Goal: Task Accomplishment & Management: Complete application form

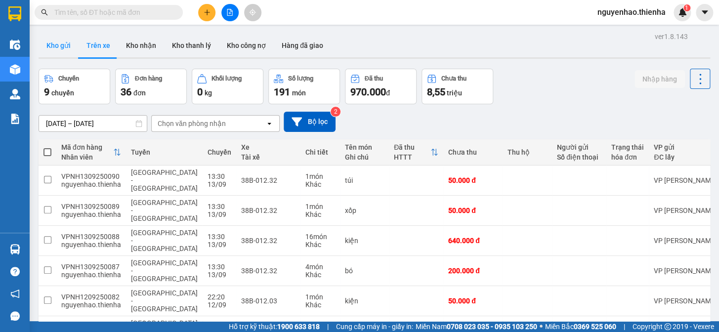
click at [64, 44] on button "Kho gửi" at bounding box center [59, 46] width 40 height 24
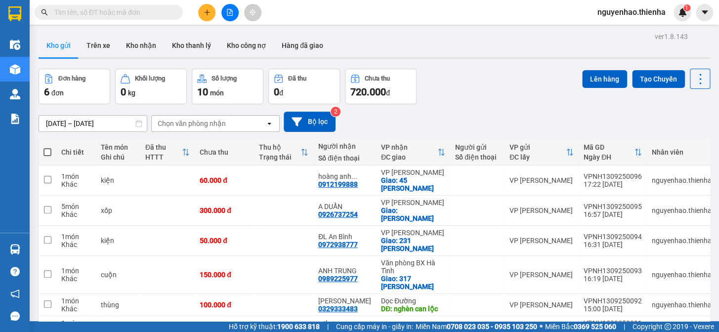
scroll to position [45, 0]
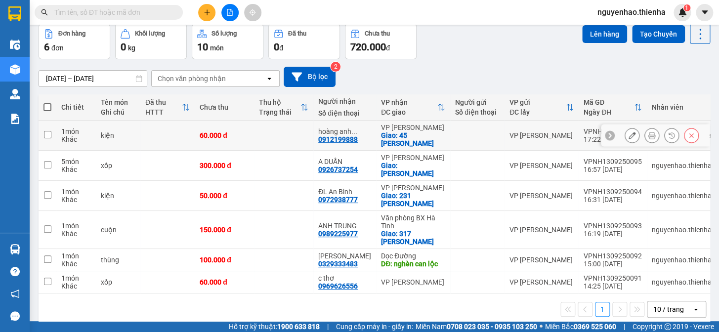
click at [648, 135] on icon at bounding box center [651, 135] width 7 height 7
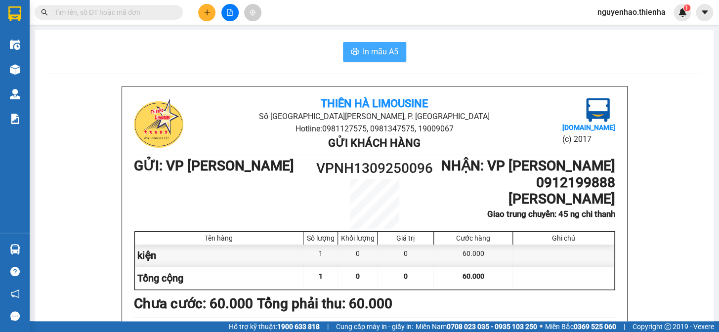
click at [380, 49] on span "In mẫu A5" at bounding box center [381, 51] width 36 height 12
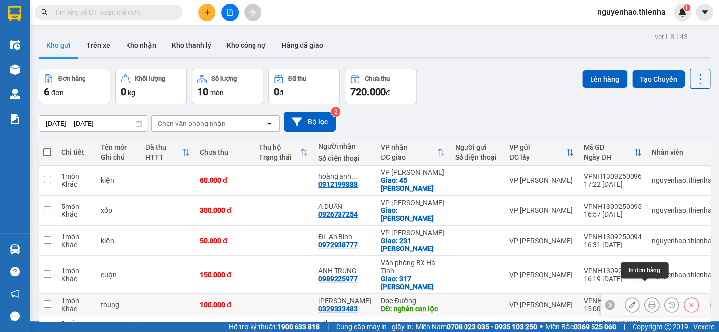
click at [648, 301] on icon at bounding box center [651, 304] width 7 height 7
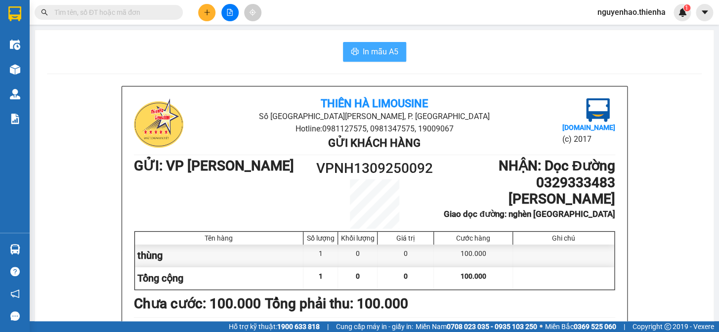
click at [371, 54] on span "In mẫu A5" at bounding box center [381, 51] width 36 height 12
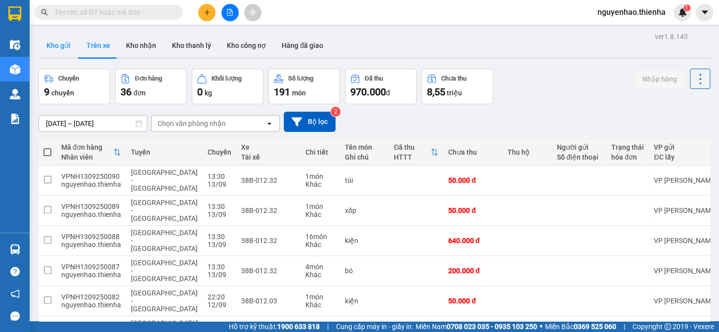
click at [67, 46] on button "Kho gửi" at bounding box center [59, 46] width 40 height 24
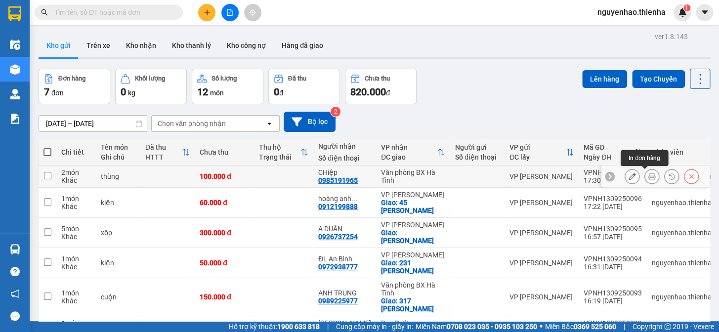
click at [648, 177] on icon at bounding box center [651, 176] width 7 height 7
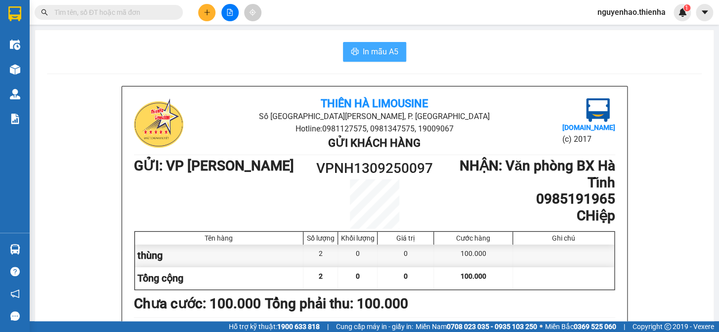
click at [372, 55] on span "In mẫu A5" at bounding box center [381, 51] width 36 height 12
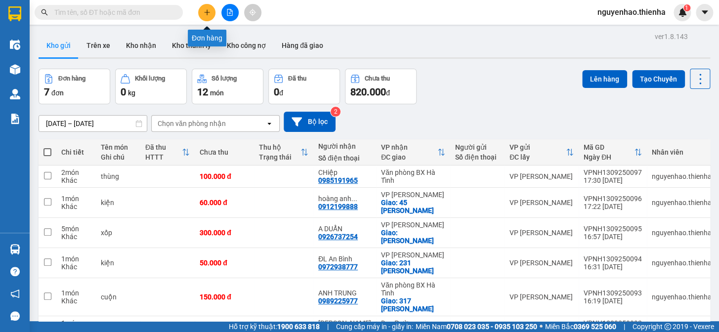
click at [207, 14] on icon "plus" at bounding box center [207, 11] width 0 height 5
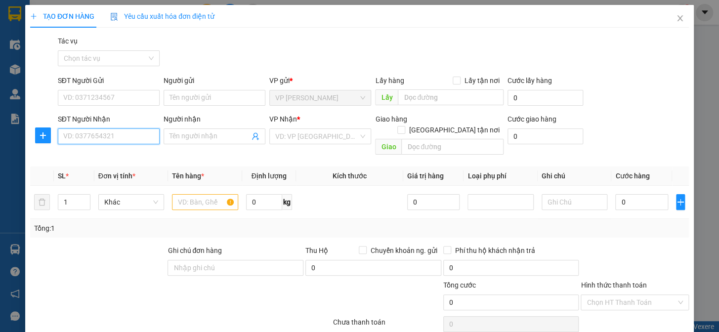
click at [108, 136] on input "SĐT Người Nhận" at bounding box center [109, 136] width 102 height 16
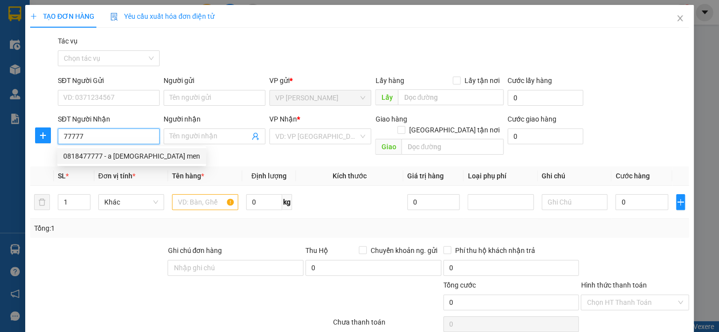
click at [113, 156] on div "0818477777 - a đức men" at bounding box center [131, 156] width 137 height 11
type input "0818477777"
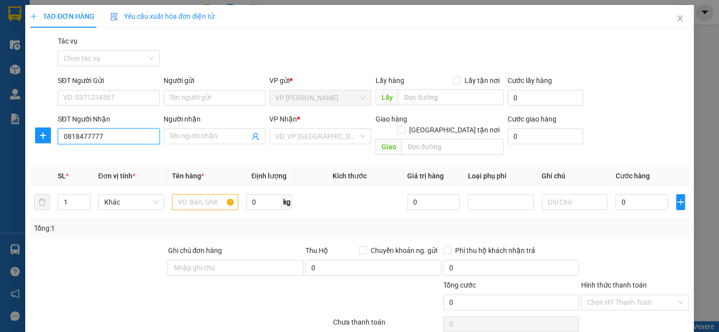
type input "a đức men"
type input "0818477777"
click at [193, 194] on input "text" at bounding box center [205, 202] width 66 height 16
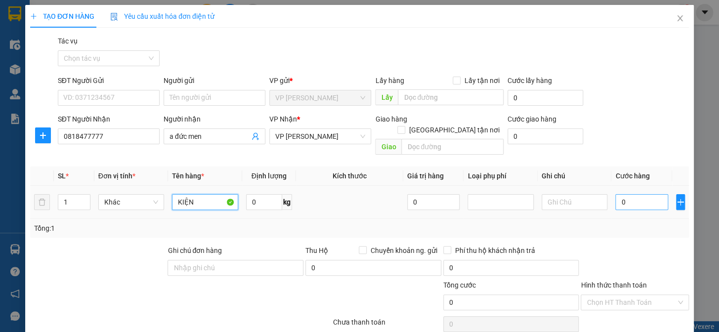
type input "KIỆN"
click at [620, 194] on input "0" at bounding box center [641, 202] width 52 height 16
type input "5"
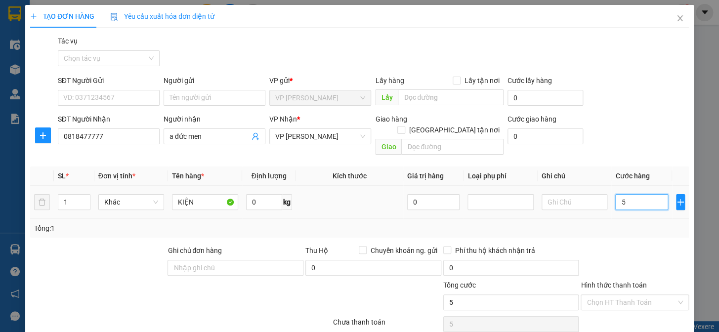
type input "50"
type input "500"
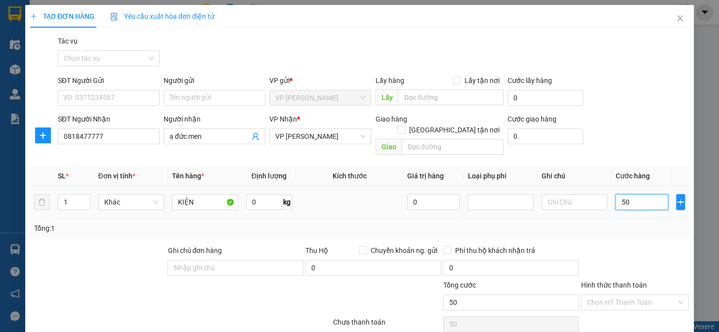
type input "500"
type input "5.000"
type input "50.000"
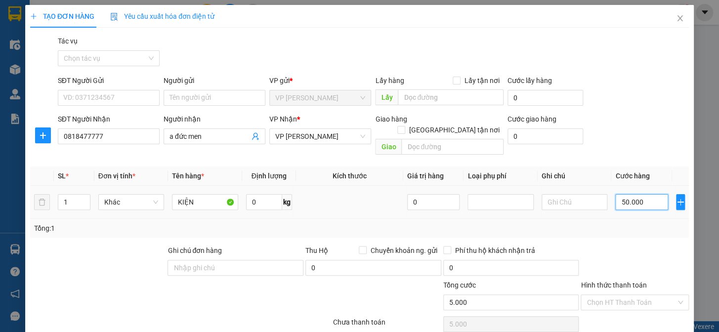
type input "50.000"
type input "500.000"
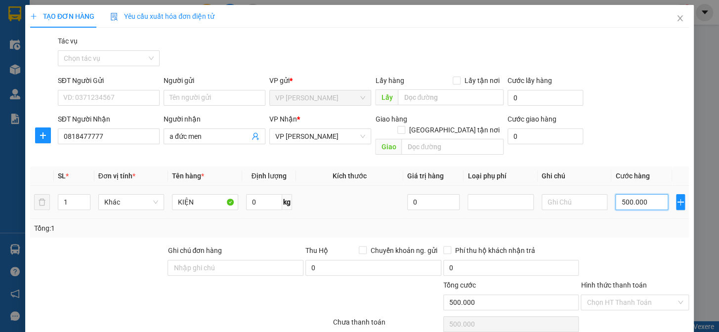
type input "50.000"
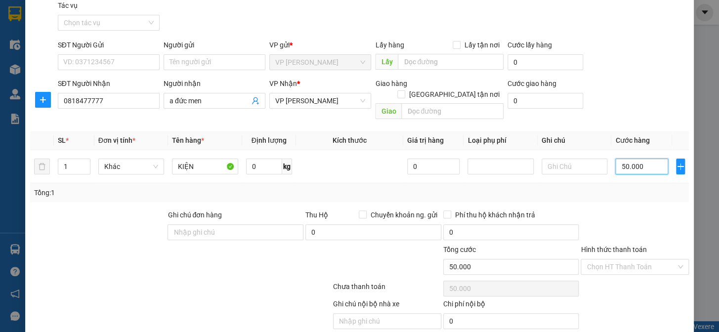
scroll to position [64, 0]
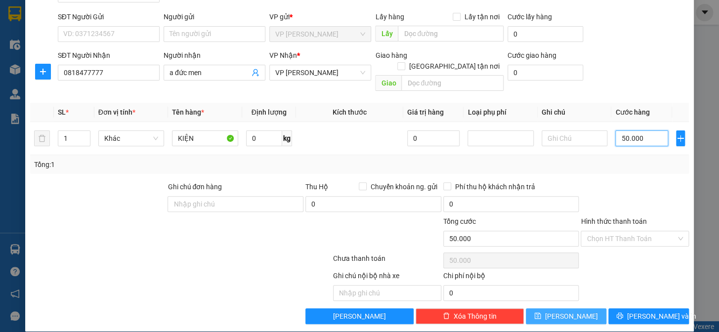
type input "50.000"
click at [569, 311] on span "Lưu" at bounding box center [571, 316] width 53 height 11
type input "0"
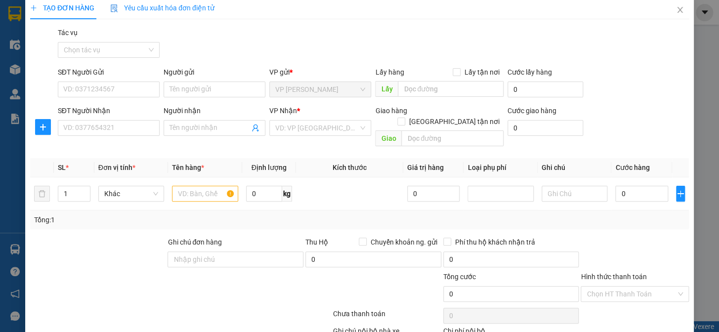
scroll to position [0, 0]
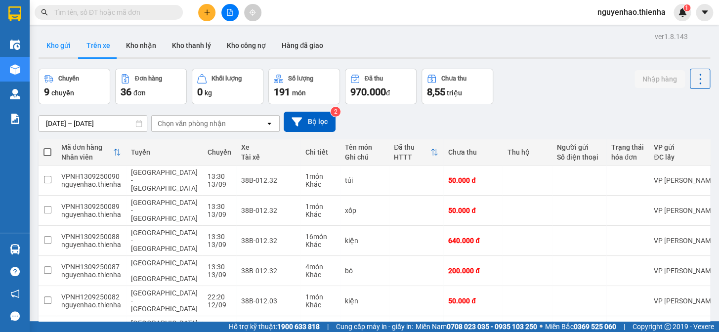
click at [59, 46] on button "Kho gửi" at bounding box center [59, 46] width 40 height 24
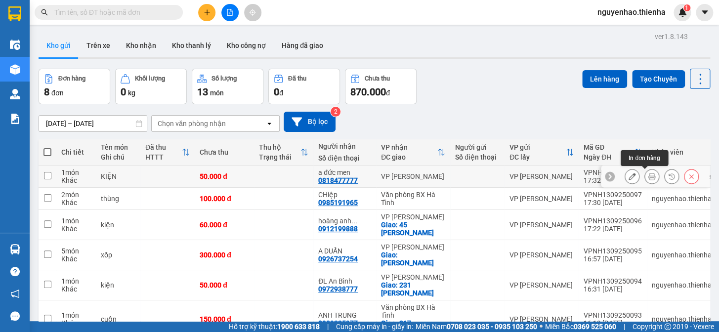
click at [648, 177] on icon at bounding box center [651, 176] width 7 height 7
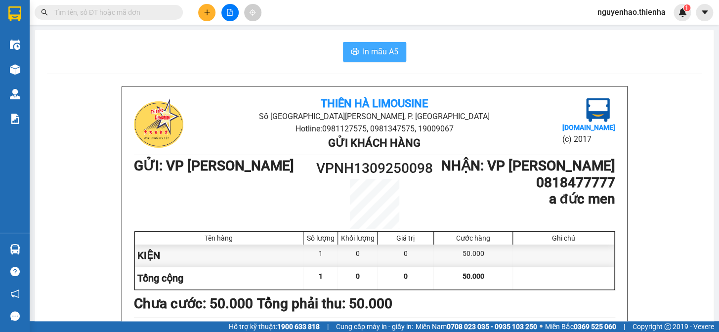
click at [363, 51] on span "In mẫu A5" at bounding box center [381, 51] width 36 height 12
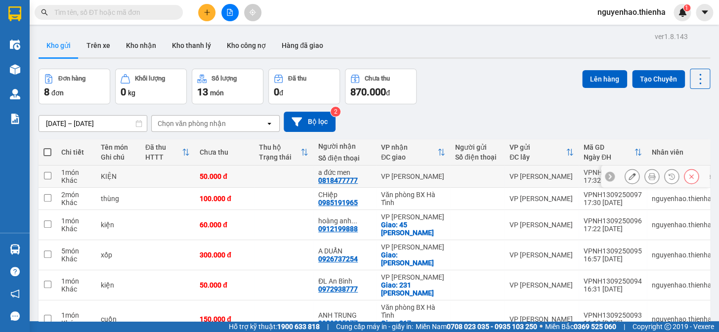
click at [249, 180] on div "50.000 đ" at bounding box center [224, 176] width 49 height 8
checkbox input "true"
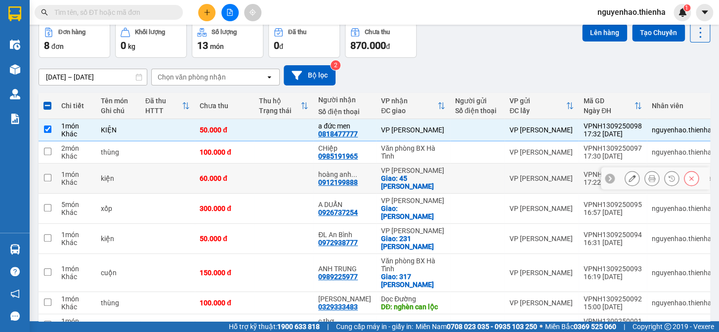
scroll to position [89, 0]
